Goal: Register for event/course

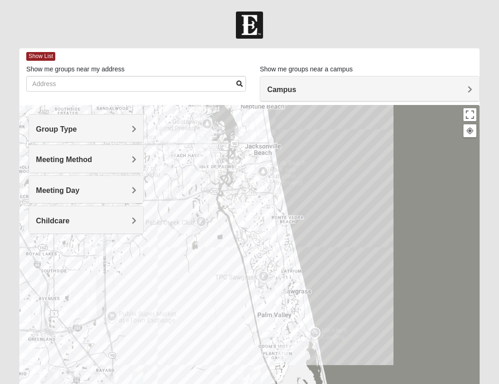
drag, startPoint x: 336, startPoint y: 275, endPoint x: 287, endPoint y: 122, distance: 160.8
click at [287, 122] on div at bounding box center [249, 289] width 460 height 368
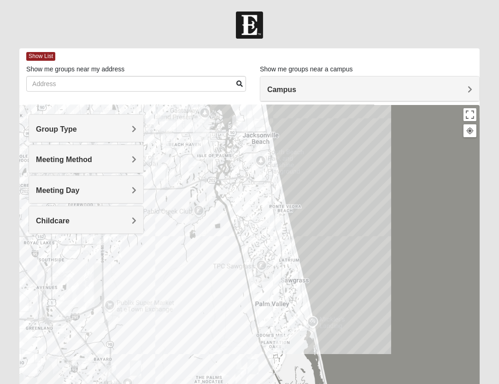
click at [277, 221] on img "Mens Conway 32082" at bounding box center [275, 223] width 18 height 23
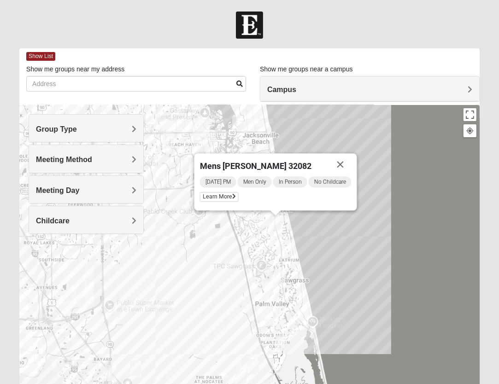
click at [279, 278] on img "Mens Sopchak 32082" at bounding box center [279, 277] width 18 height 23
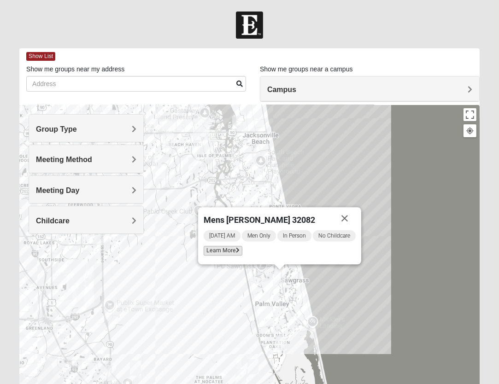
click at [232, 247] on span "Learn More" at bounding box center [223, 251] width 39 height 10
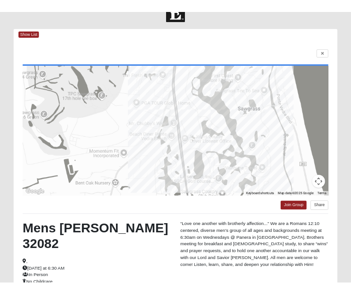
scroll to position [92, 0]
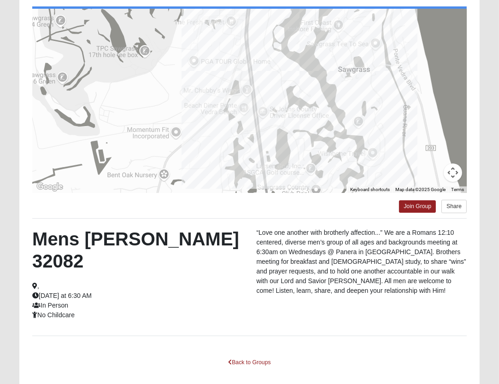
click at [361, 160] on div at bounding box center [249, 101] width 434 height 184
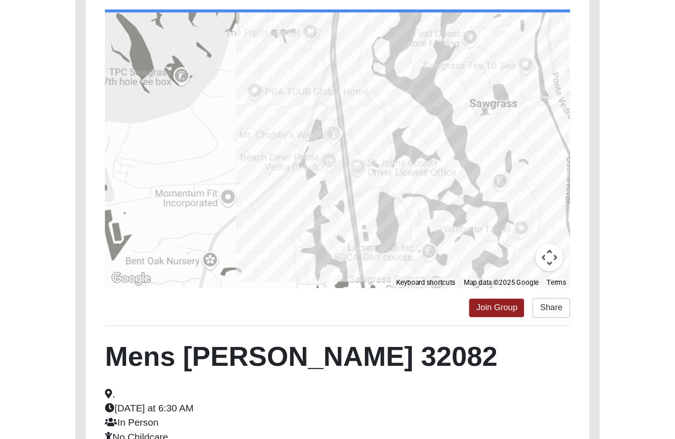
scroll to position [59, 0]
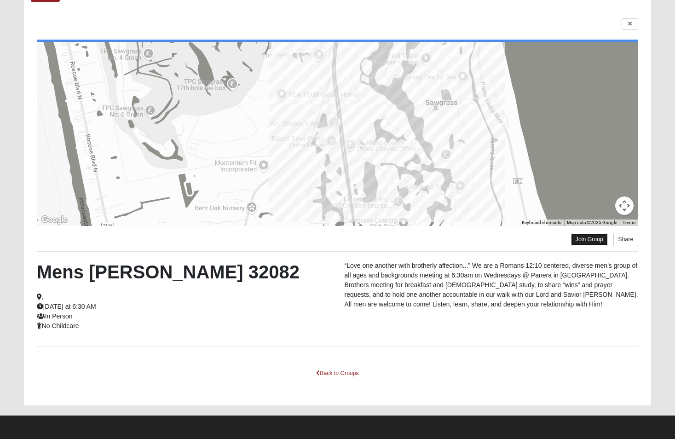
click at [498, 234] on link "Join Group" at bounding box center [589, 239] width 37 height 12
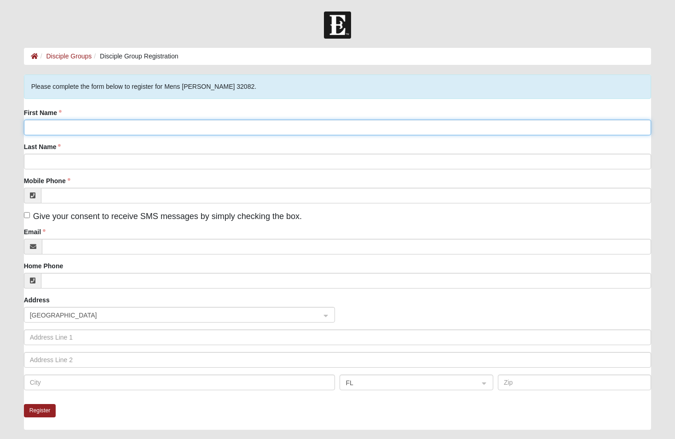
click at [149, 124] on input "First Name" at bounding box center [338, 128] width 628 height 16
type input "Will"
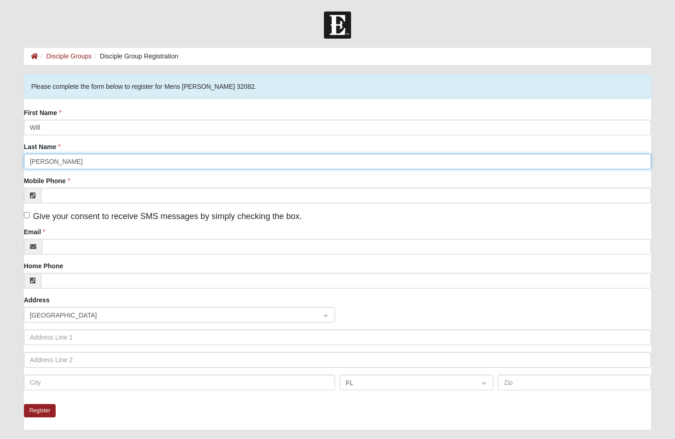
type input "[PERSON_NAME]"
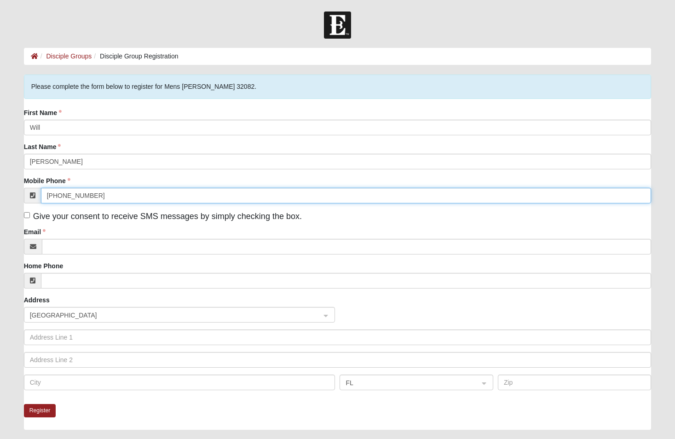
type input "[PHONE_NUMBER]"
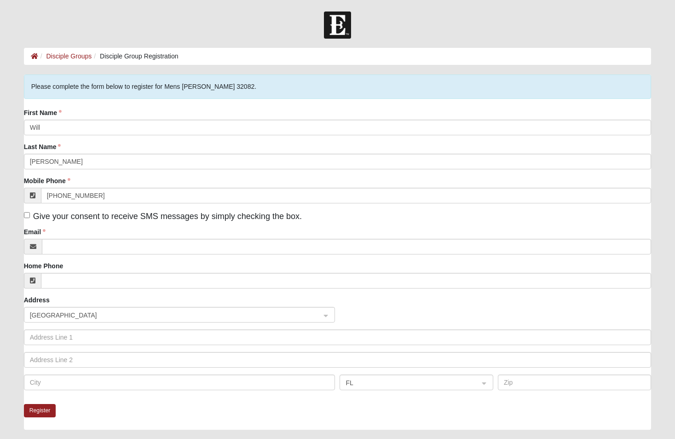
click at [27, 212] on label "Give your consent to receive SMS messages by simply checking the box." at bounding box center [163, 216] width 278 height 12
click at [27, 212] on input "Give your consent to receive SMS messages by simply checking the box." at bounding box center [27, 215] width 6 height 6
checkbox input "true"
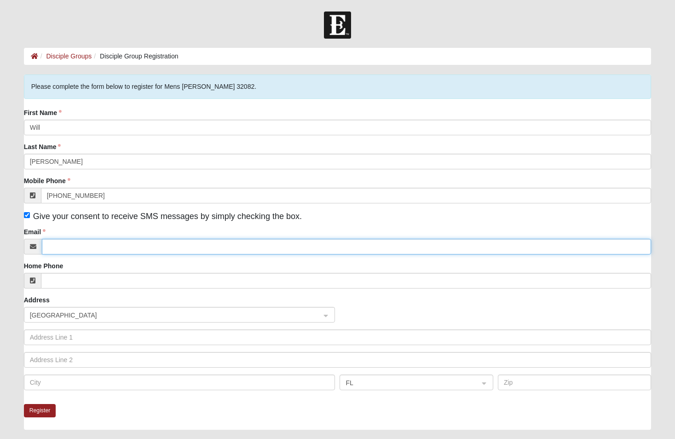
click at [58, 241] on input "Email" at bounding box center [347, 247] width 610 height 16
type input "will.hayes@nm.com"
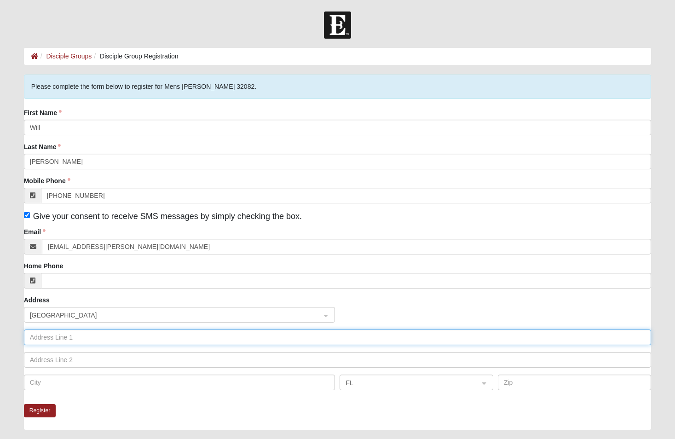
type input "111D Solana Drive, Ponte Vedra Beach, FL 32082"
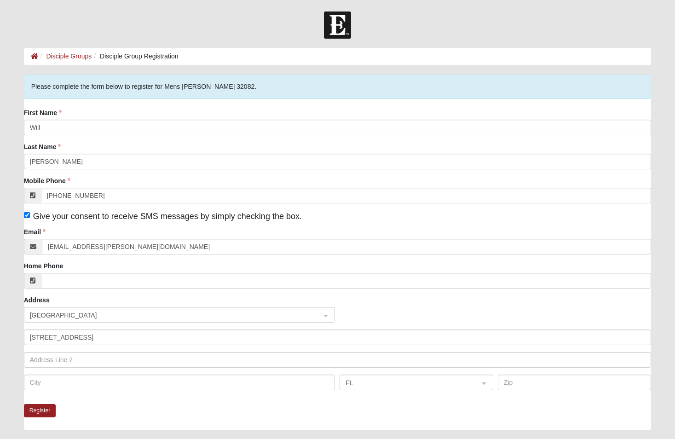
type input "Ponte Vedra Beach, FL 32082"
type input "32082"
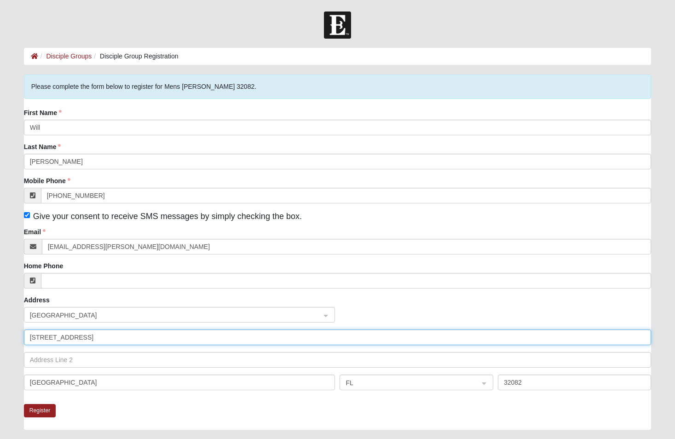
drag, startPoint x: 75, startPoint y: 320, endPoint x: -51, endPoint y: 306, distance: 126.9
click at [0, 306] on html "Log In Disciple Group Registration Disciple Groups Disciple Group Registration …" at bounding box center [337, 278] width 675 height 556
type input "1205 Salt Creek Pointe Way"
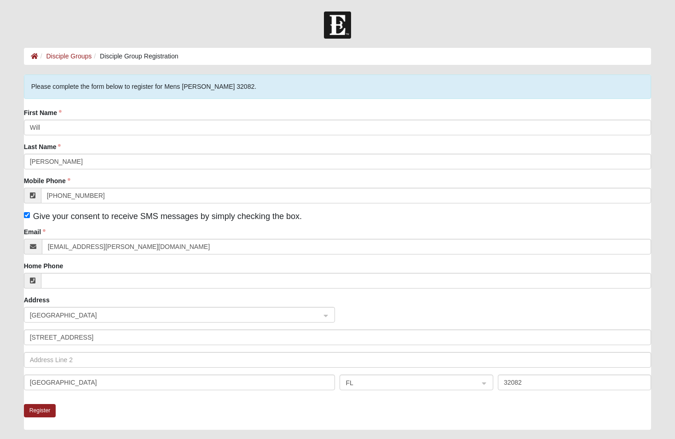
type input "College Station, TX 77845"
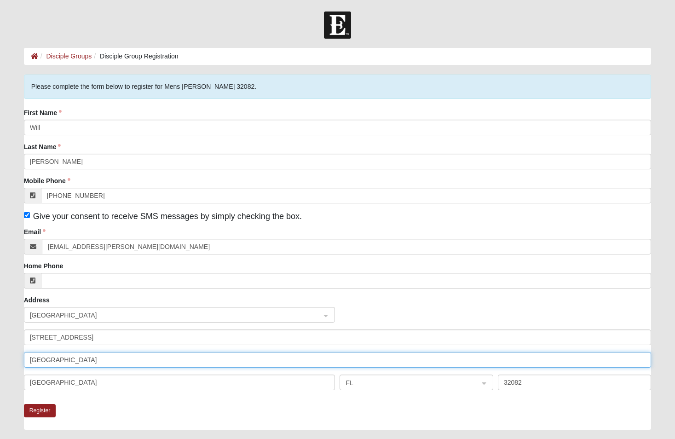
drag, startPoint x: 146, startPoint y: 360, endPoint x: -114, endPoint y: 372, distance: 260.0
click at [0, 372] on html "Log In Disciple Group Registration Disciple Groups Disciple Group Registration …" at bounding box center [337, 278] width 675 height 556
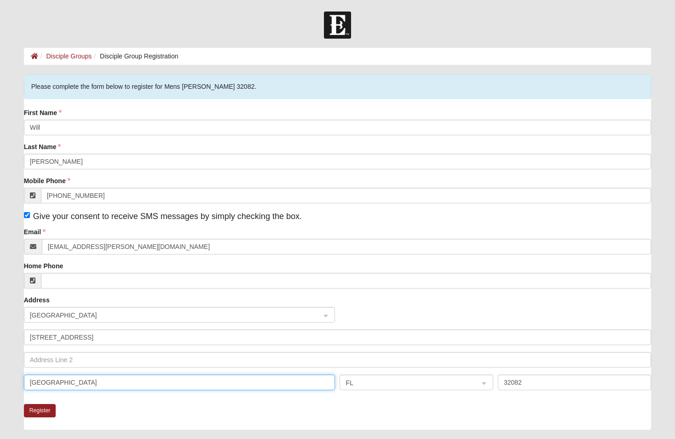
click at [154, 386] on input "Ponte Vedra Beach, FL 32082" at bounding box center [180, 383] width 312 height 16
drag, startPoint x: 125, startPoint y: 379, endPoint x: 86, endPoint y: 378, distance: 38.7
click at [86, 378] on input "Ponte Vedra Beach, FL 32082" at bounding box center [180, 383] width 312 height 16
type input "Ponte Vedra Beach"
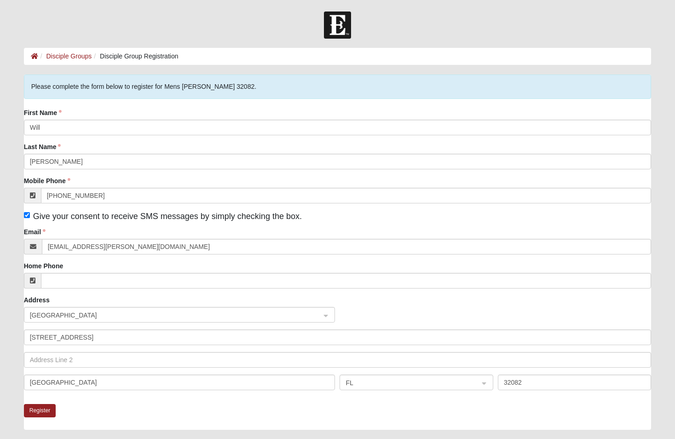
click at [170, 404] on fieldset "Please complete the form below to register for Mens Sopchak 32082. First Name W…" at bounding box center [338, 240] width 628 height 330
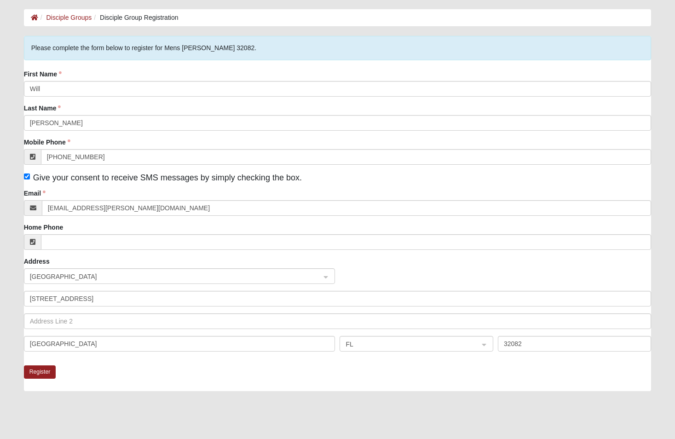
scroll to position [24, 0]
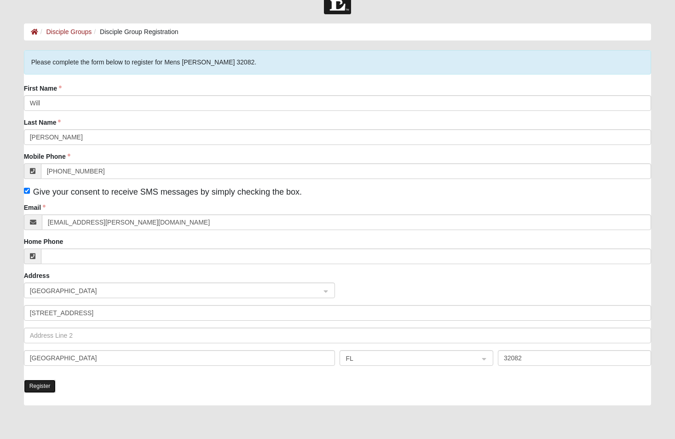
click at [48, 384] on button "Register" at bounding box center [40, 386] width 32 height 13
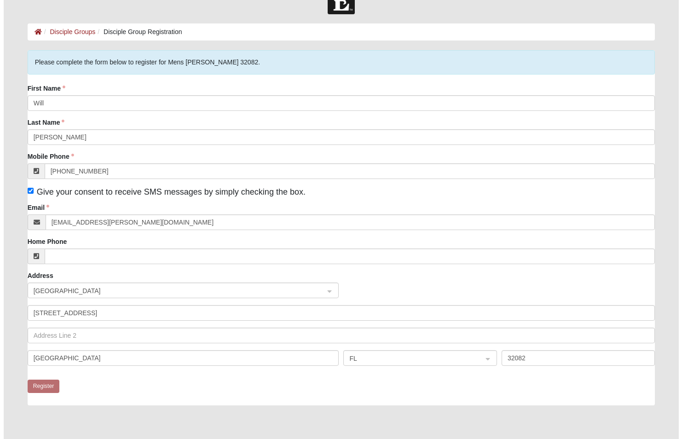
scroll to position [0, 0]
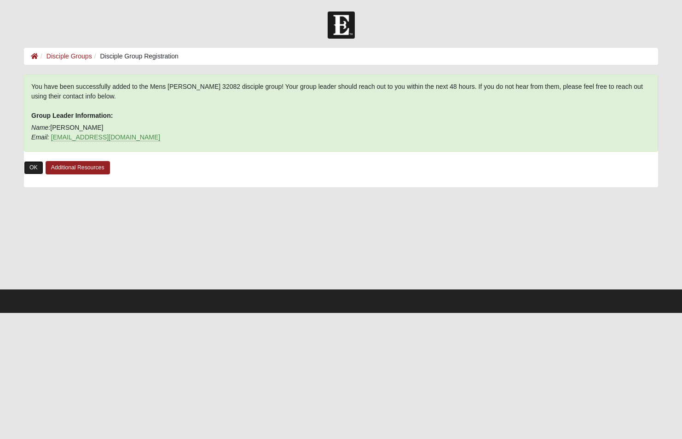
click at [37, 168] on link "OK" at bounding box center [33, 167] width 19 height 13
